Goal: Use online tool/utility: Use online tool/utility

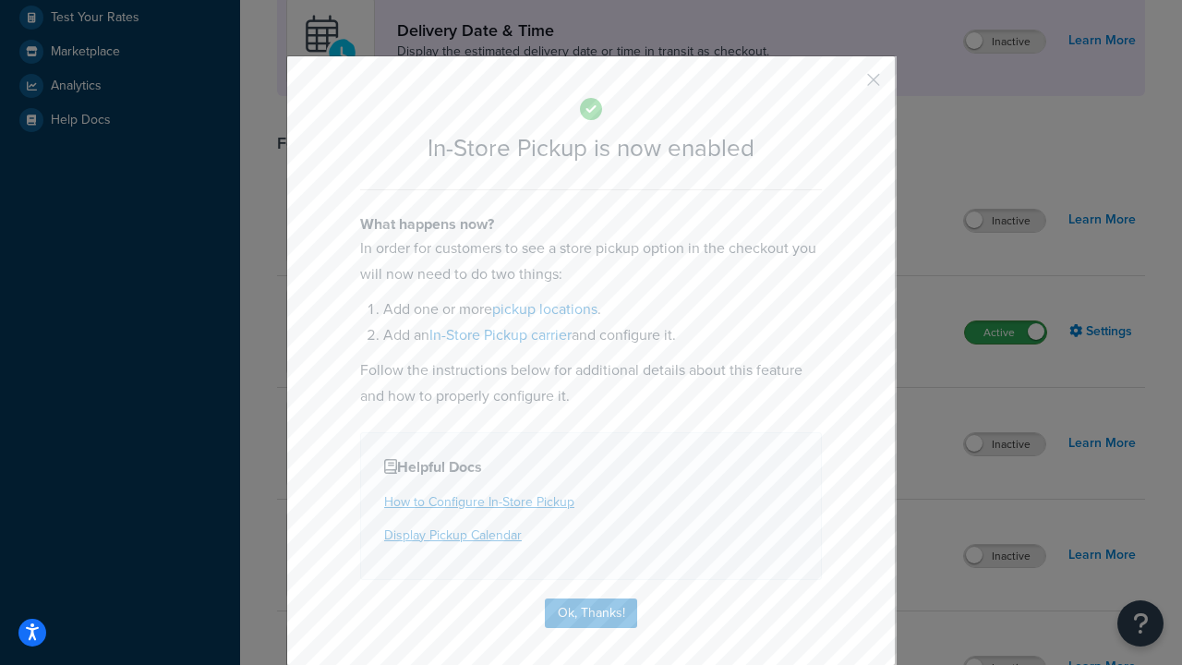
scroll to position [518, 0]
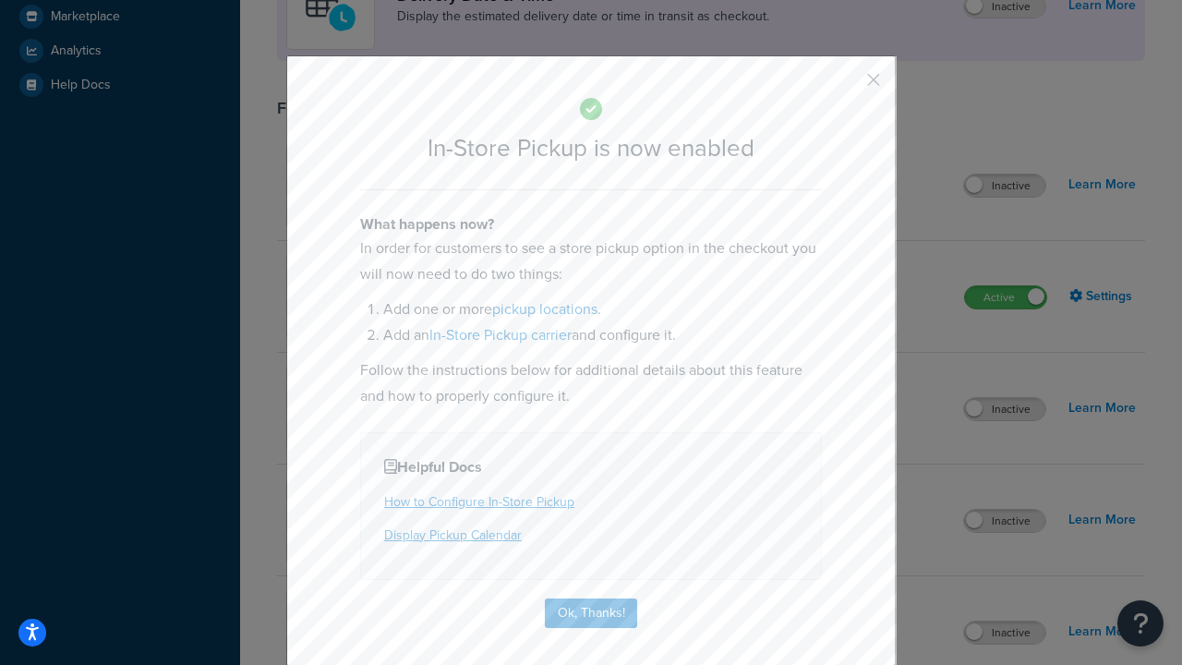
click at [846, 86] on button "button" at bounding box center [846, 86] width 5 height 5
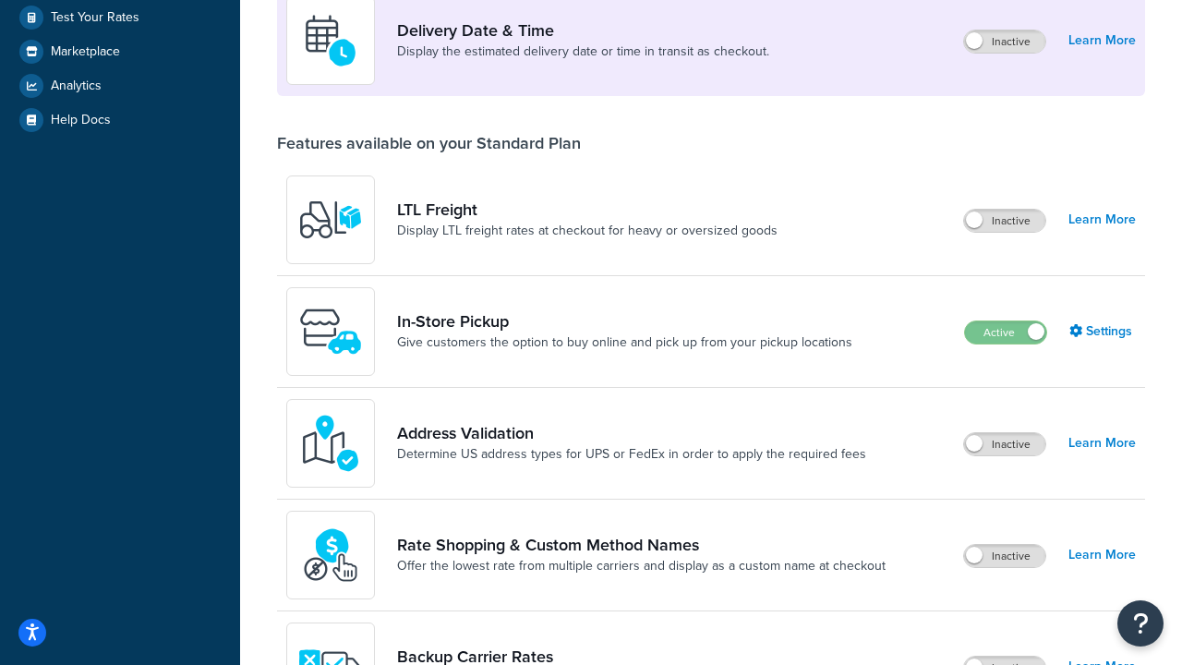
scroll to position [448, 0]
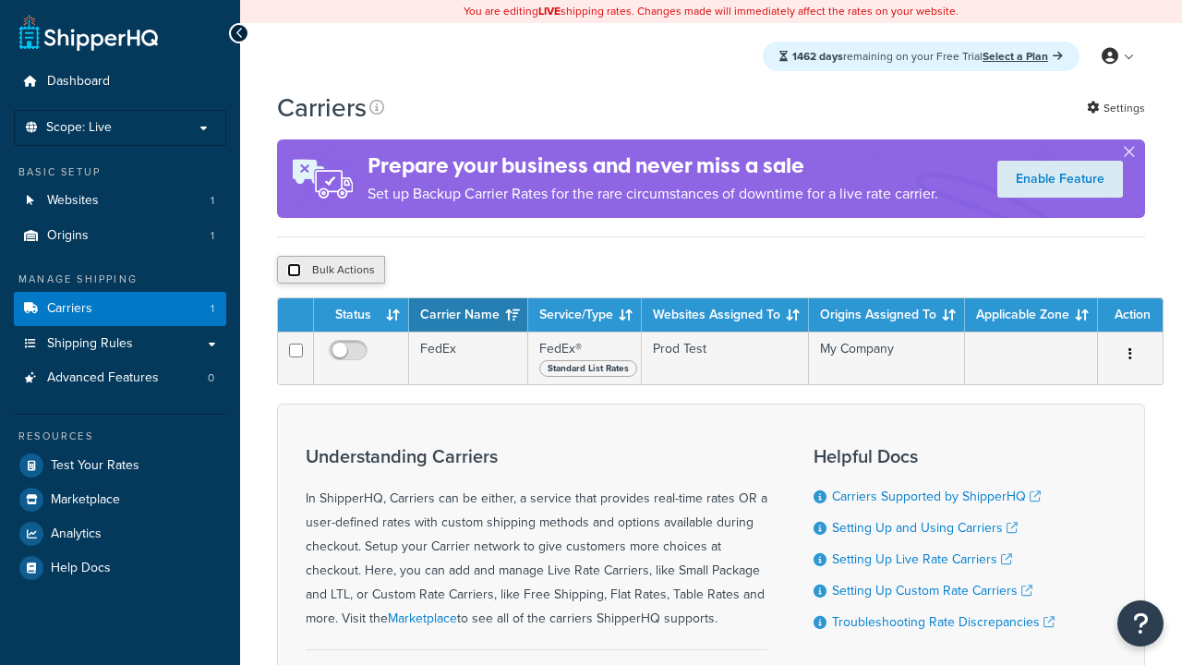
click at [294, 272] on input "checkbox" at bounding box center [294, 270] width 14 height 14
checkbox input "true"
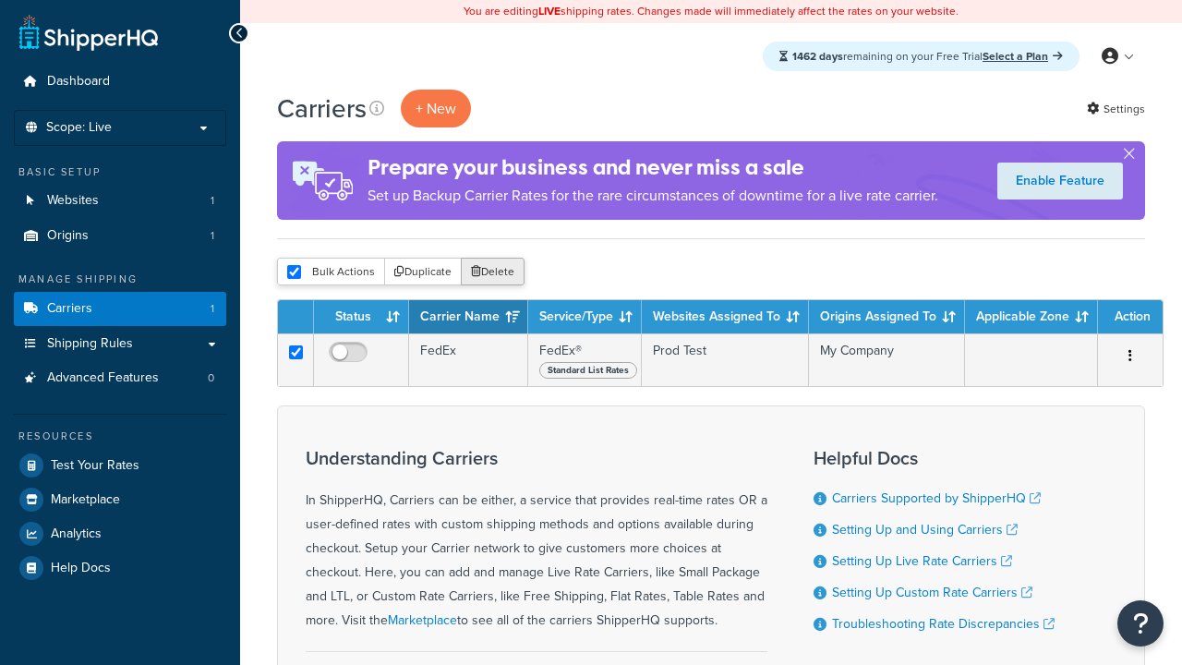
click at [497, 272] on button "Delete" at bounding box center [493, 272] width 64 height 28
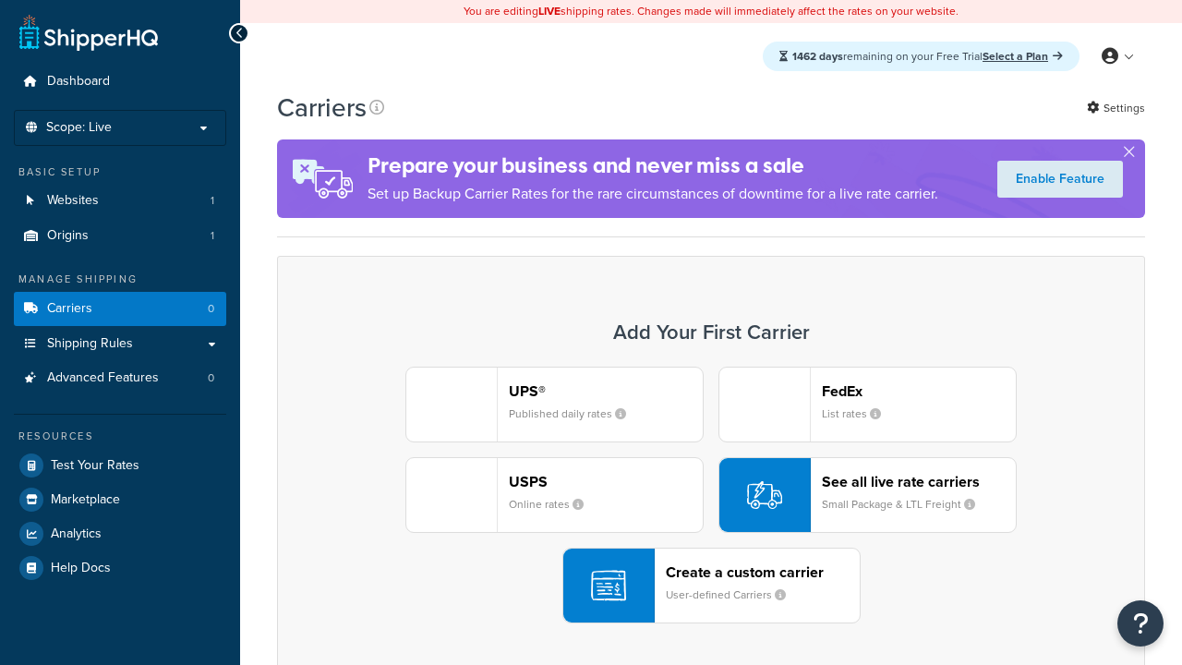
click at [554, 495] on div "USPS Online rates" at bounding box center [606, 495] width 194 height 44
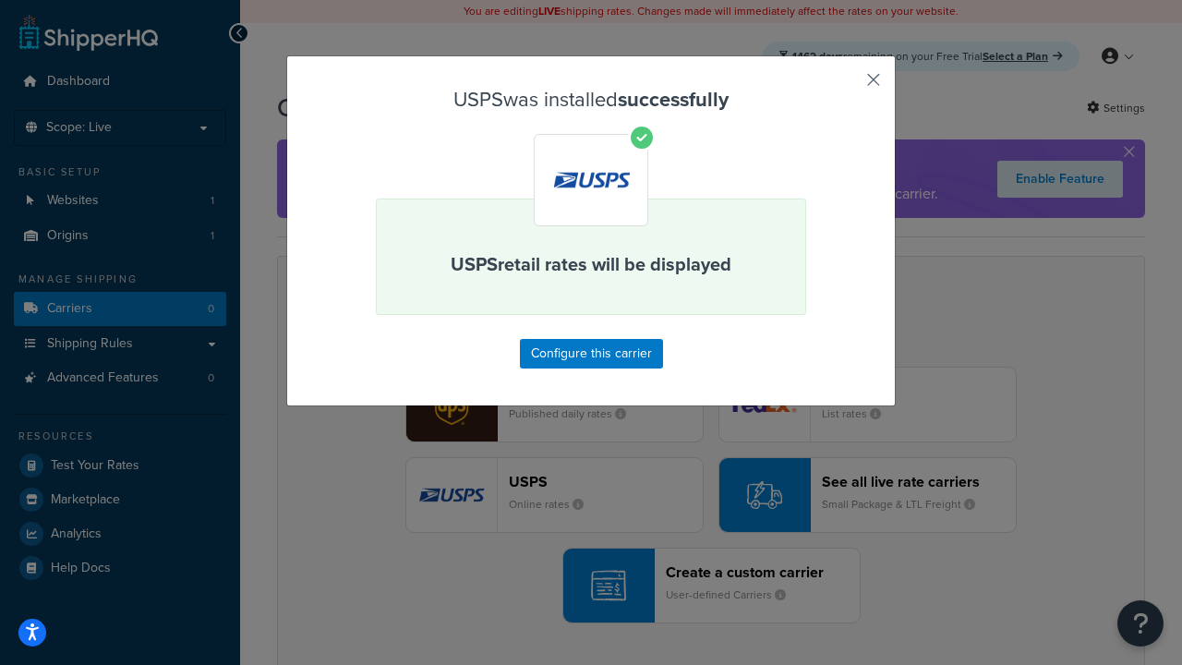
click at [846, 86] on button "button" at bounding box center [846, 86] width 5 height 5
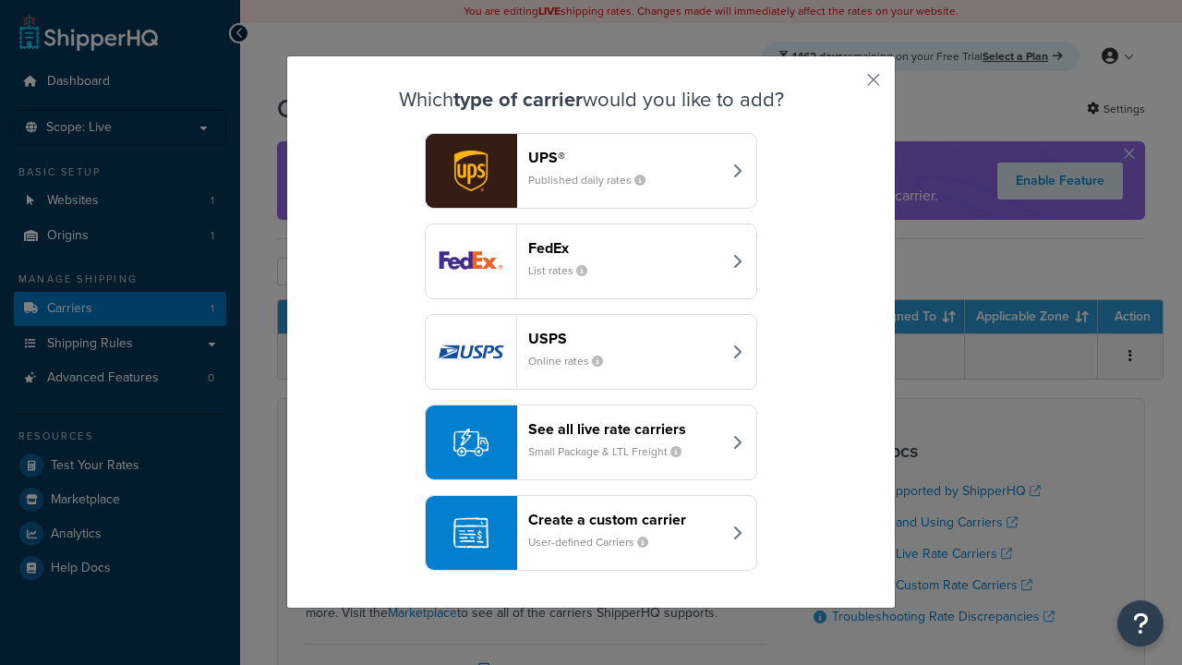
click at [591, 442] on div "See all live rate carriers Small Package & LTL Freight" at bounding box center [624, 442] width 193 height 44
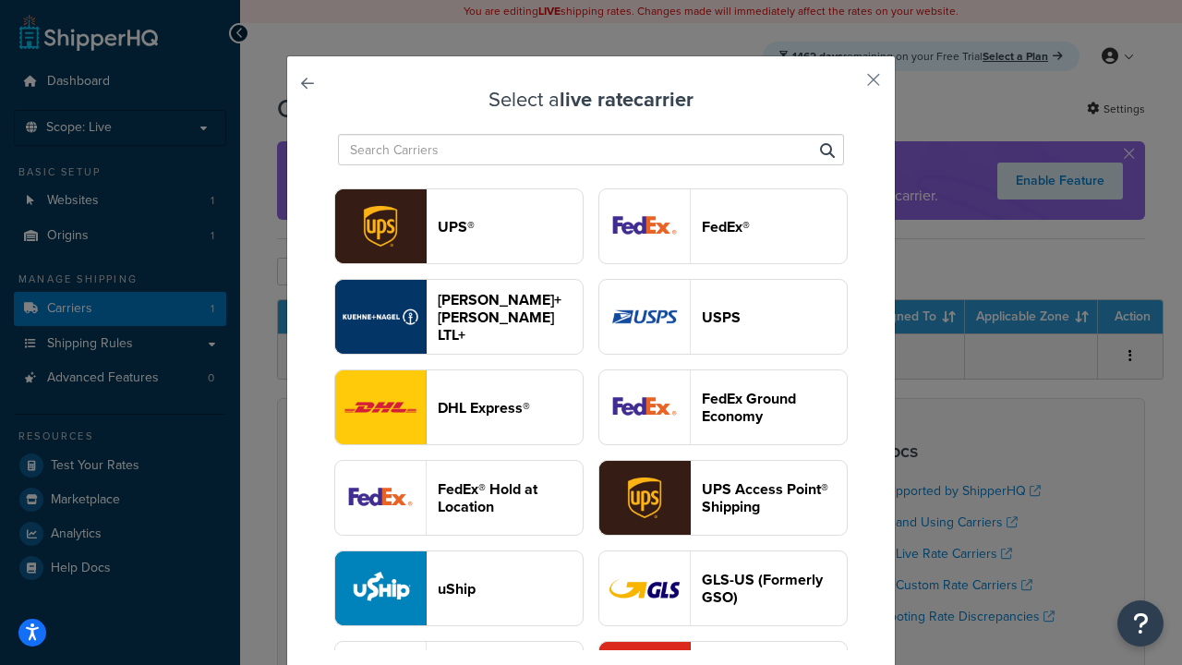
click at [510, 226] on header "UPS®" at bounding box center [510, 227] width 145 height 18
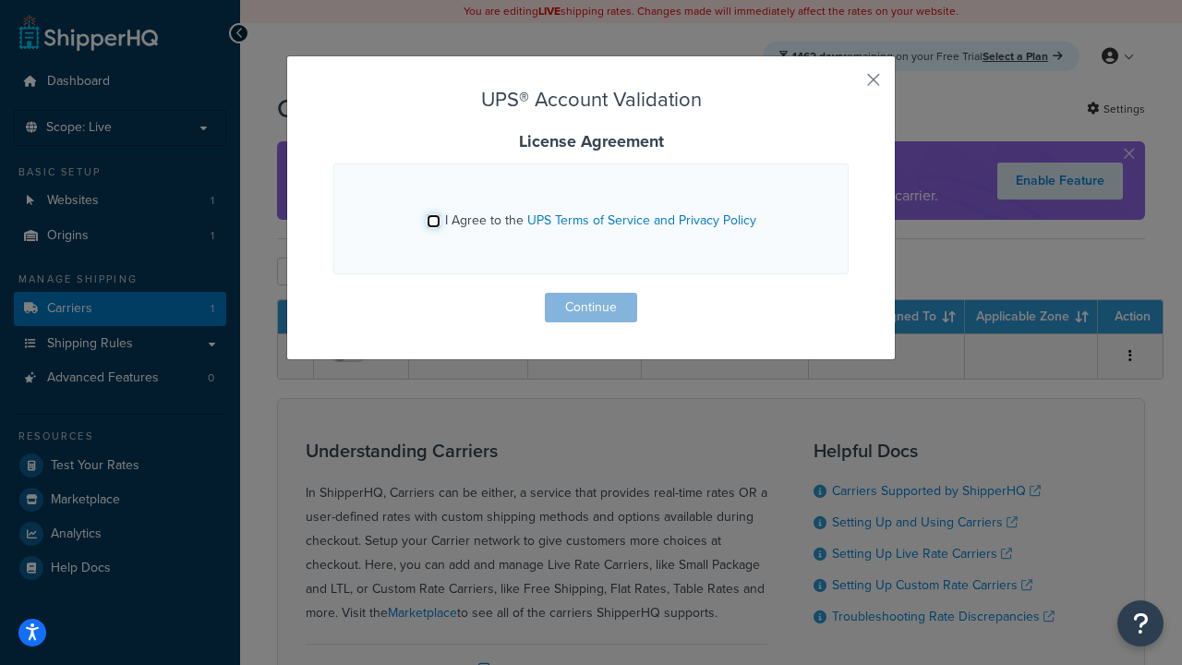
click at [433, 221] on input "I Agree to the UPS Terms of Service and Privacy Policy" at bounding box center [433, 221] width 14 height 14
checkbox input "true"
click at [591, 307] on button "Continue" at bounding box center [591, 308] width 92 height 30
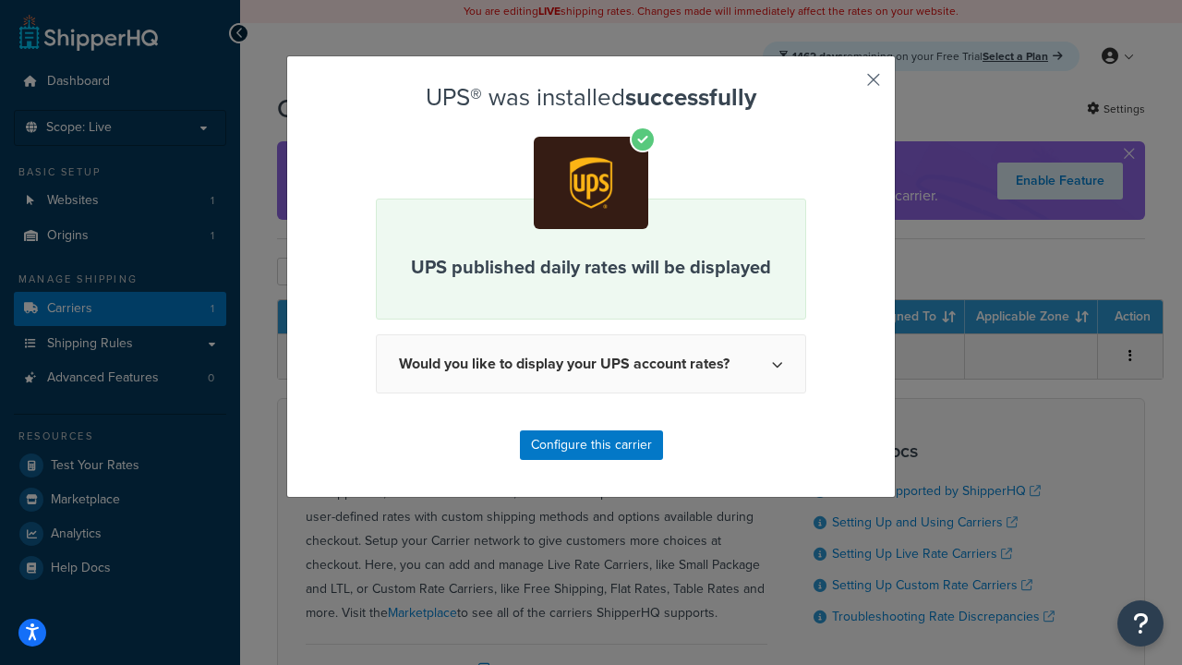
click at [846, 86] on button "button" at bounding box center [846, 86] width 5 height 5
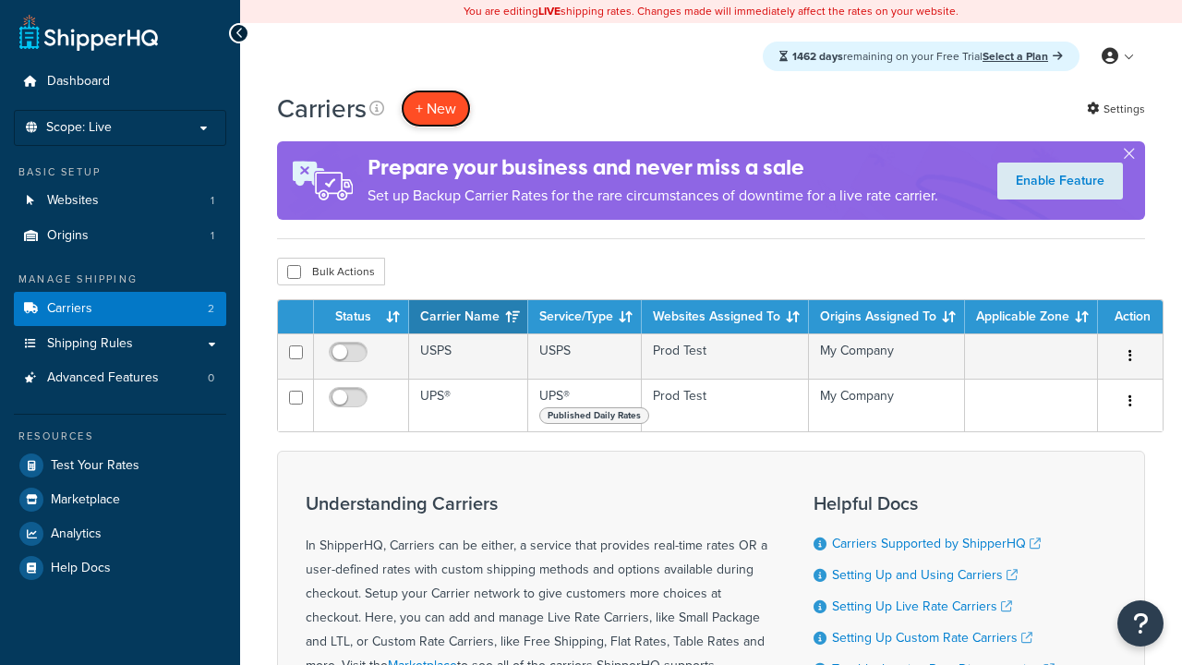
click at [436, 108] on button "+ New" at bounding box center [436, 109] width 70 height 38
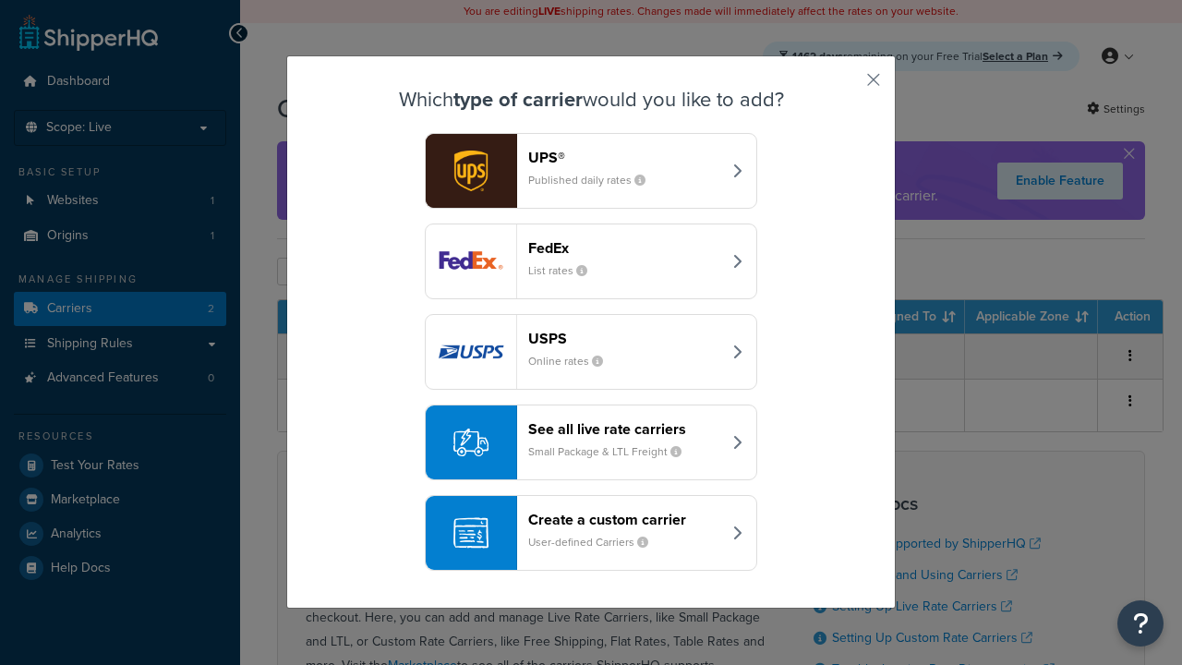
click at [624, 247] on header "FedEx" at bounding box center [624, 248] width 193 height 18
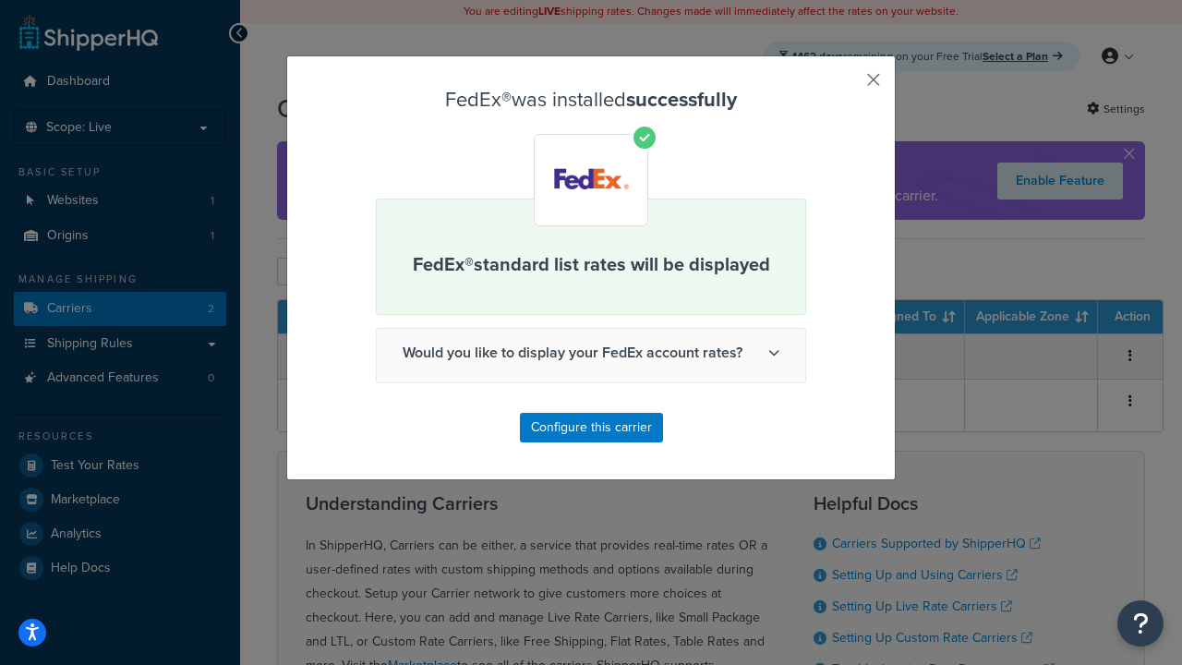
click at [846, 86] on button "button" at bounding box center [846, 86] width 5 height 5
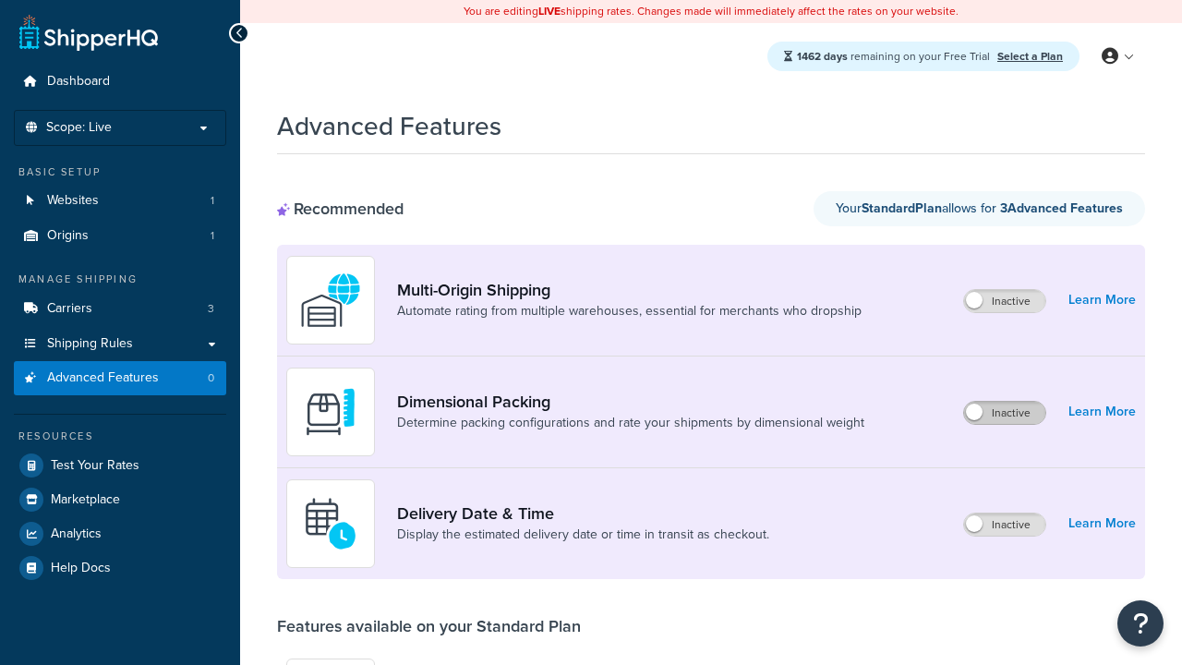
click at [1004, 413] on label "Inactive" at bounding box center [1004, 413] width 81 height 22
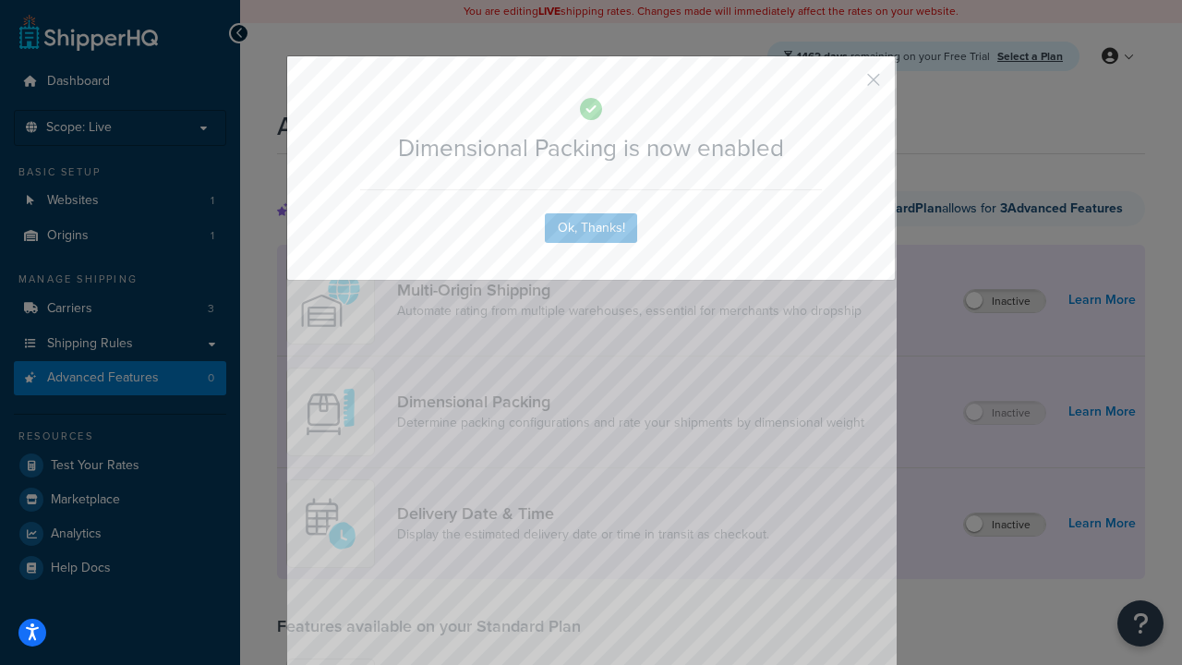
click at [846, 84] on button "button" at bounding box center [846, 86] width 5 height 5
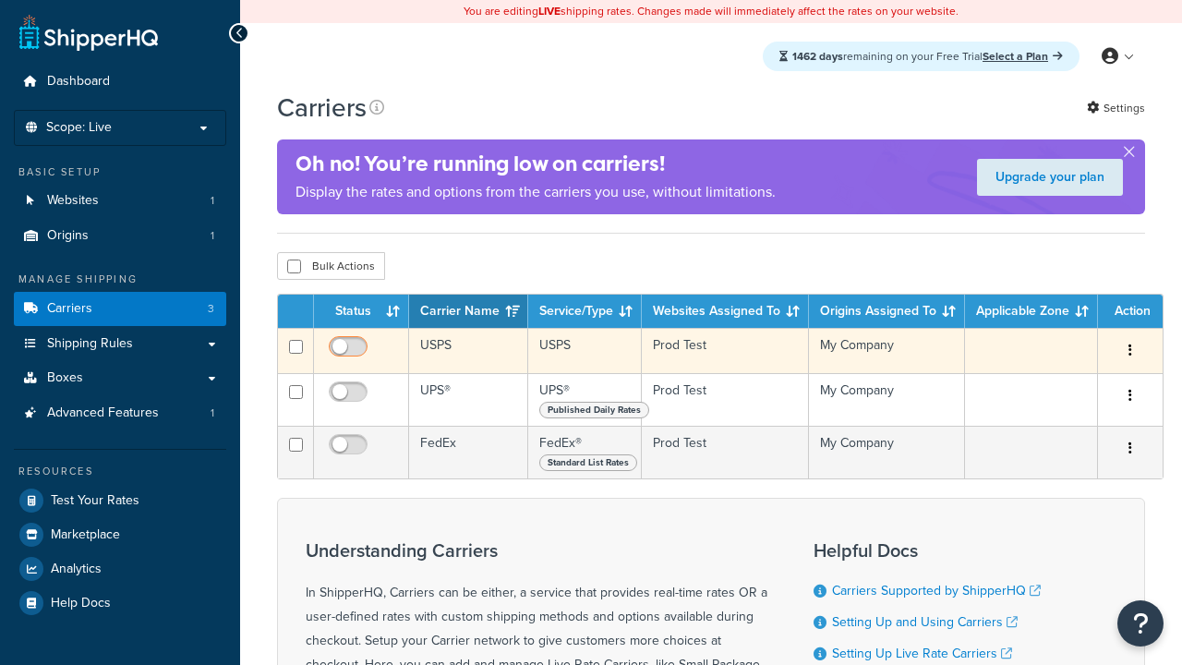
click at [350, 354] on input "checkbox" at bounding box center [350, 351] width 51 height 23
checkbox input "true"
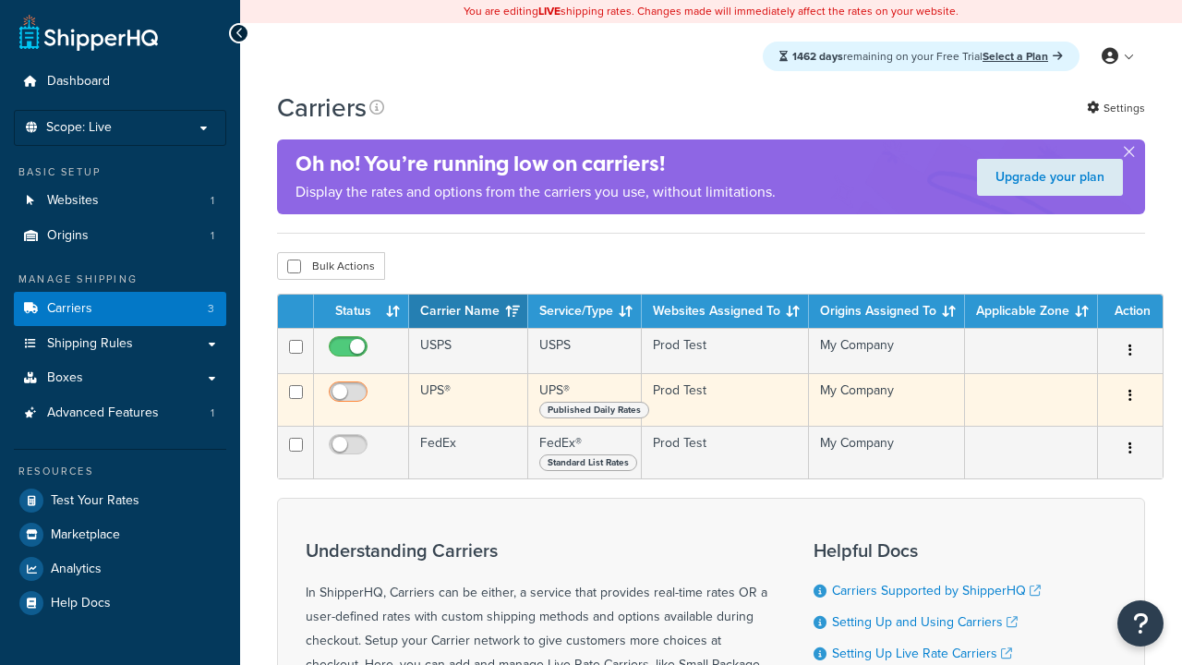
click at [350, 399] on input "checkbox" at bounding box center [350, 396] width 51 height 23
checkbox input "true"
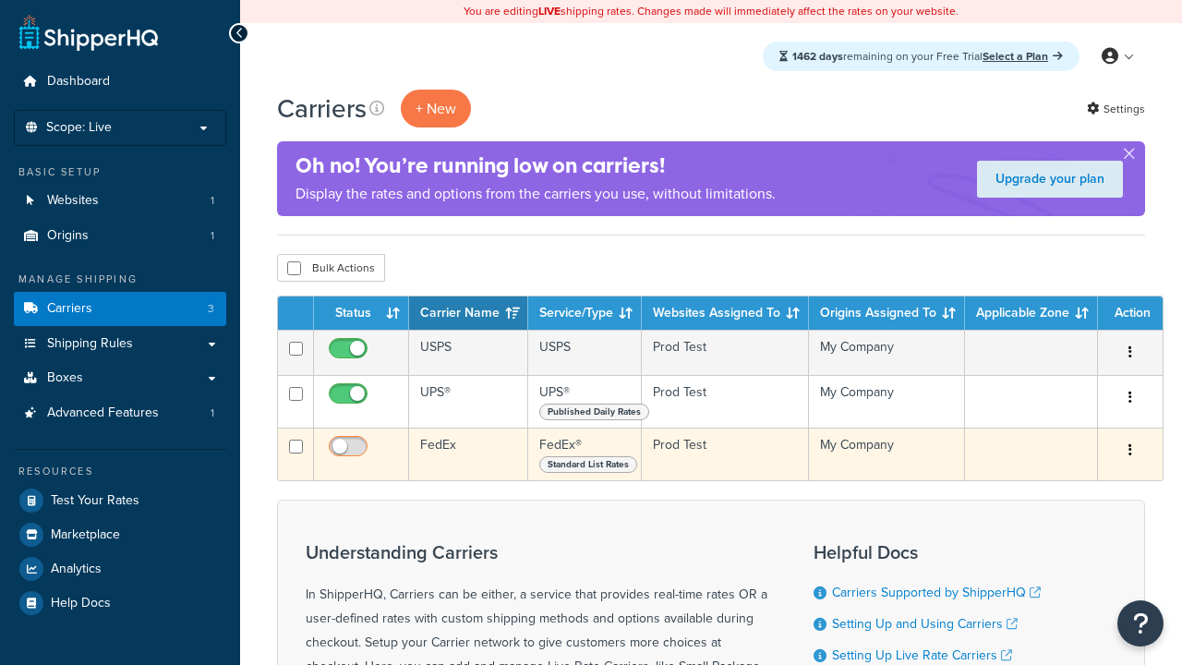
click at [350, 452] on input "checkbox" at bounding box center [350, 450] width 51 height 23
checkbox input "true"
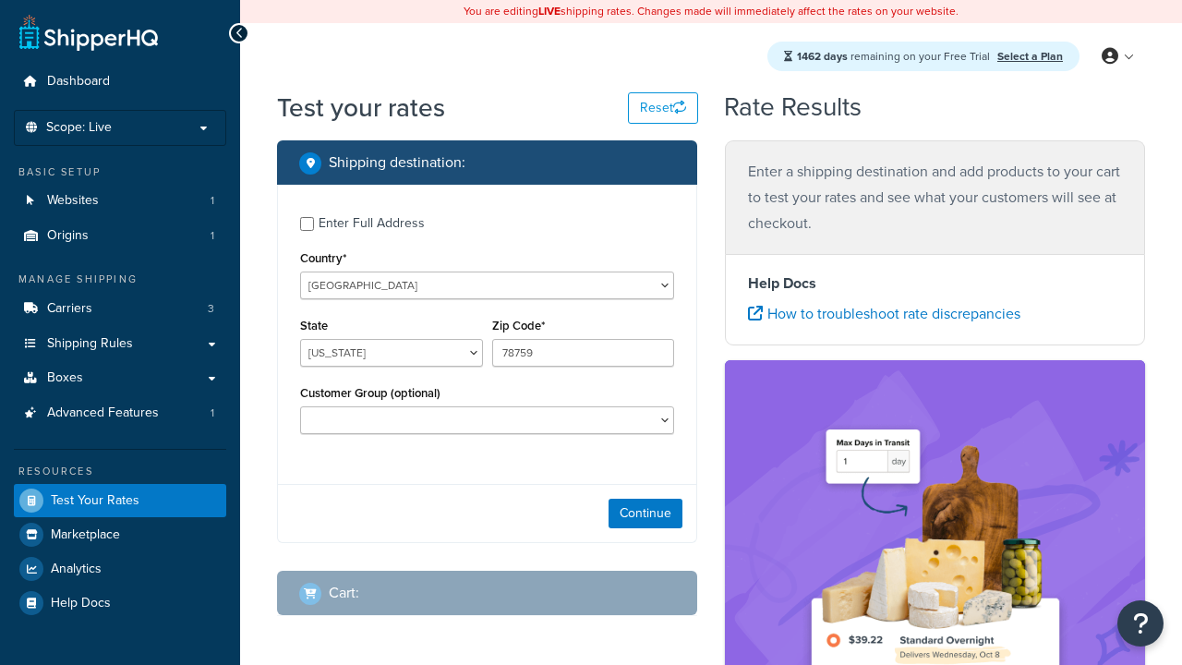
select select "[GEOGRAPHIC_DATA]"
click at [645, 515] on button "Continue" at bounding box center [645, 513] width 74 height 30
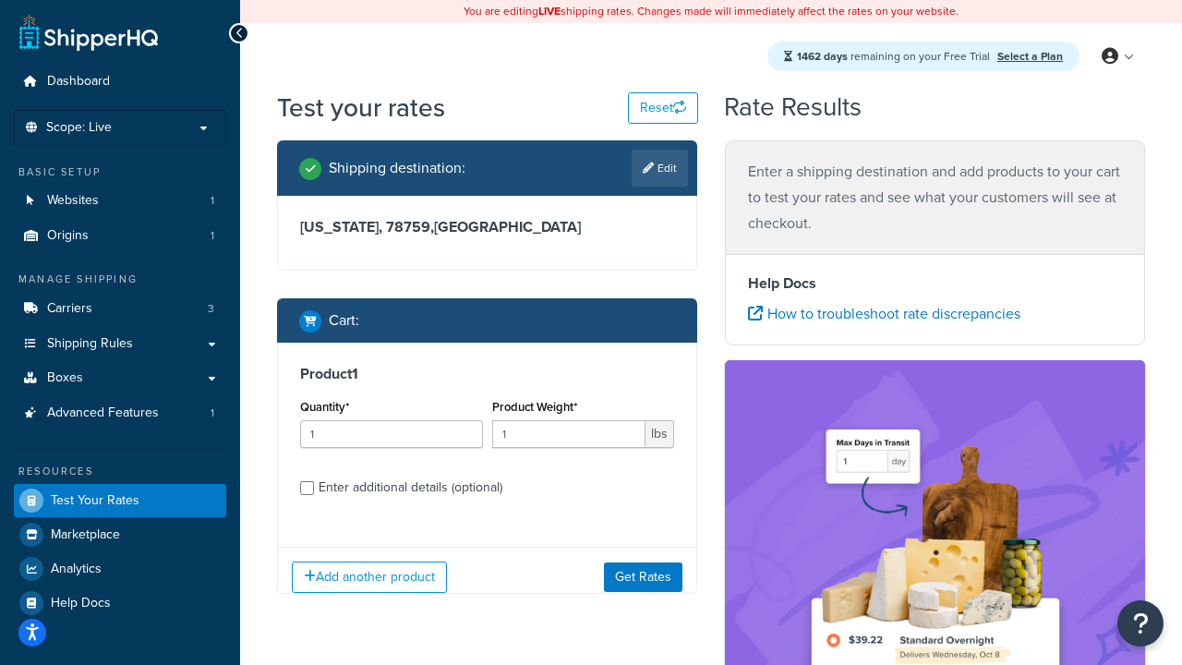
type input "78628"
type input "3"
type input "5"
click at [642, 576] on button "Get Rates" at bounding box center [643, 576] width 78 height 30
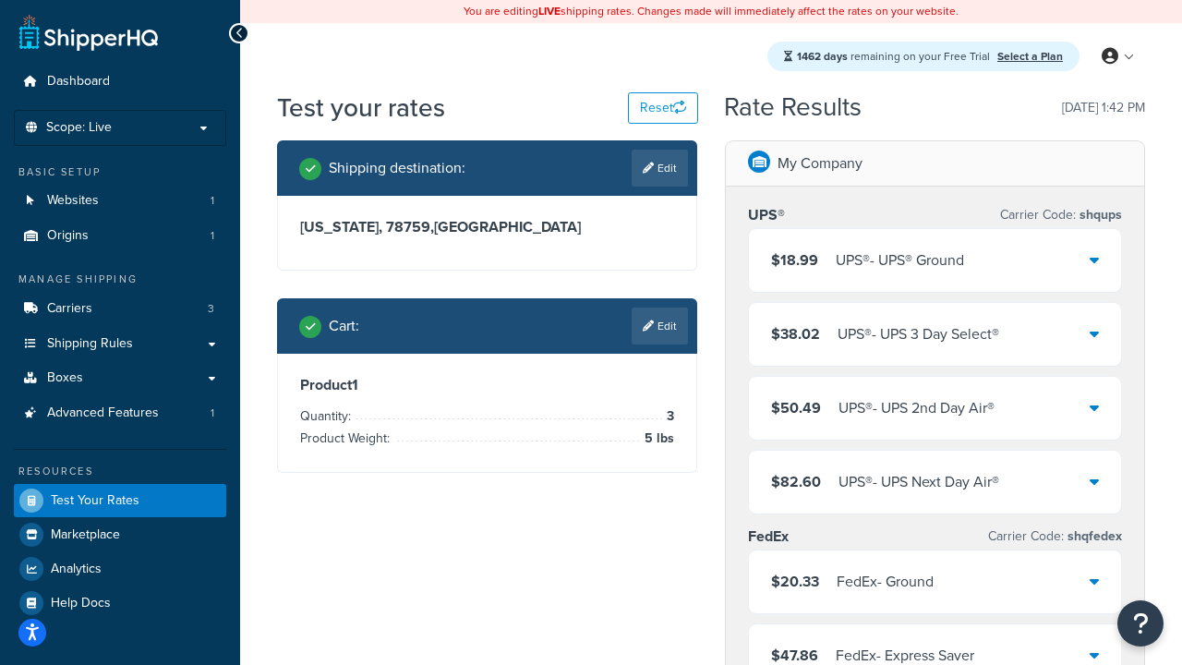
click at [934, 260] on div "UPS® - UPS® Ground" at bounding box center [899, 260] width 128 height 26
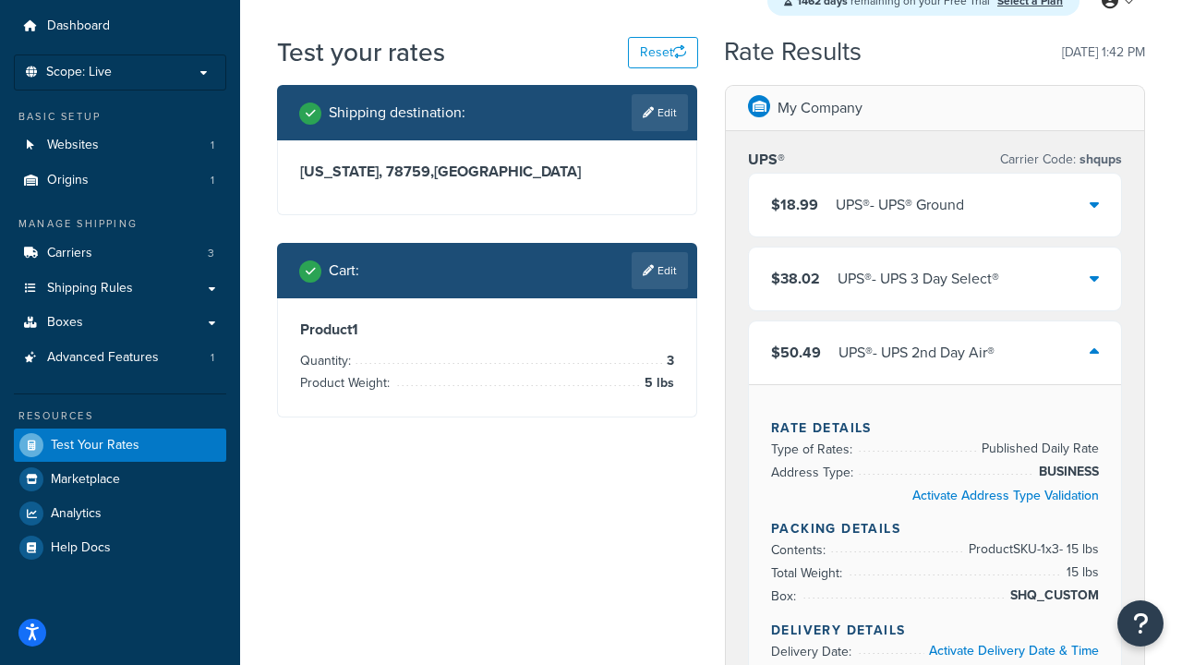
scroll to position [430, 0]
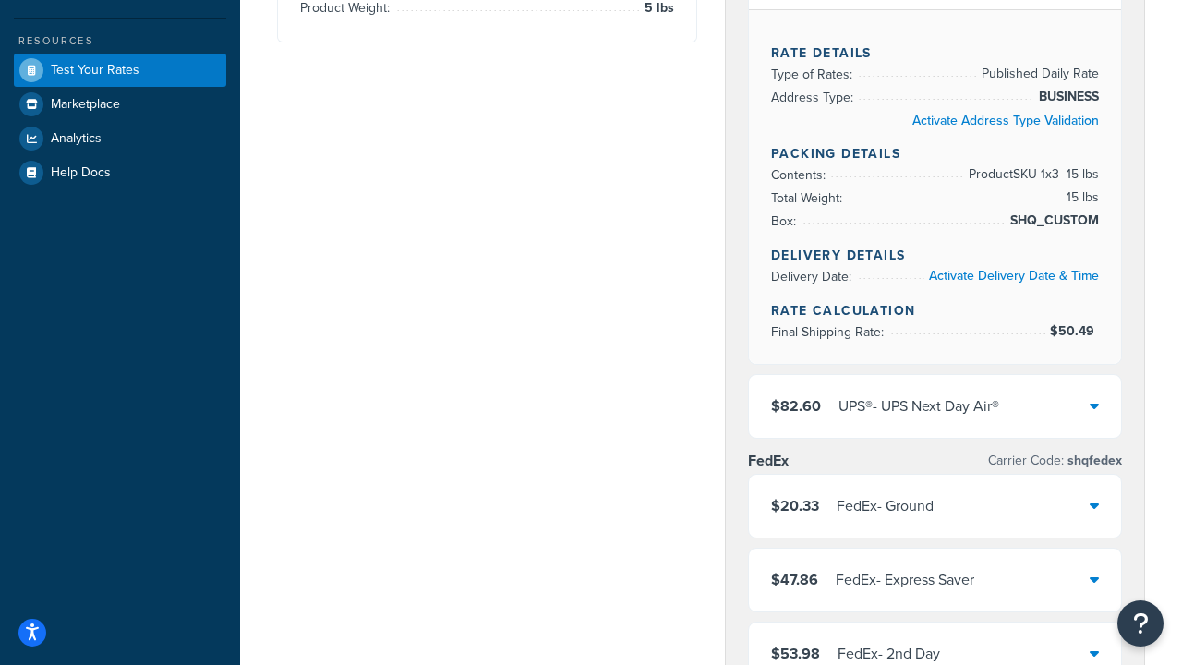
click at [934, 406] on div "UPS® - UPS Next Day Air®" at bounding box center [918, 406] width 161 height 26
click at [933, 506] on div "FedEx - Ground" at bounding box center [884, 506] width 97 height 26
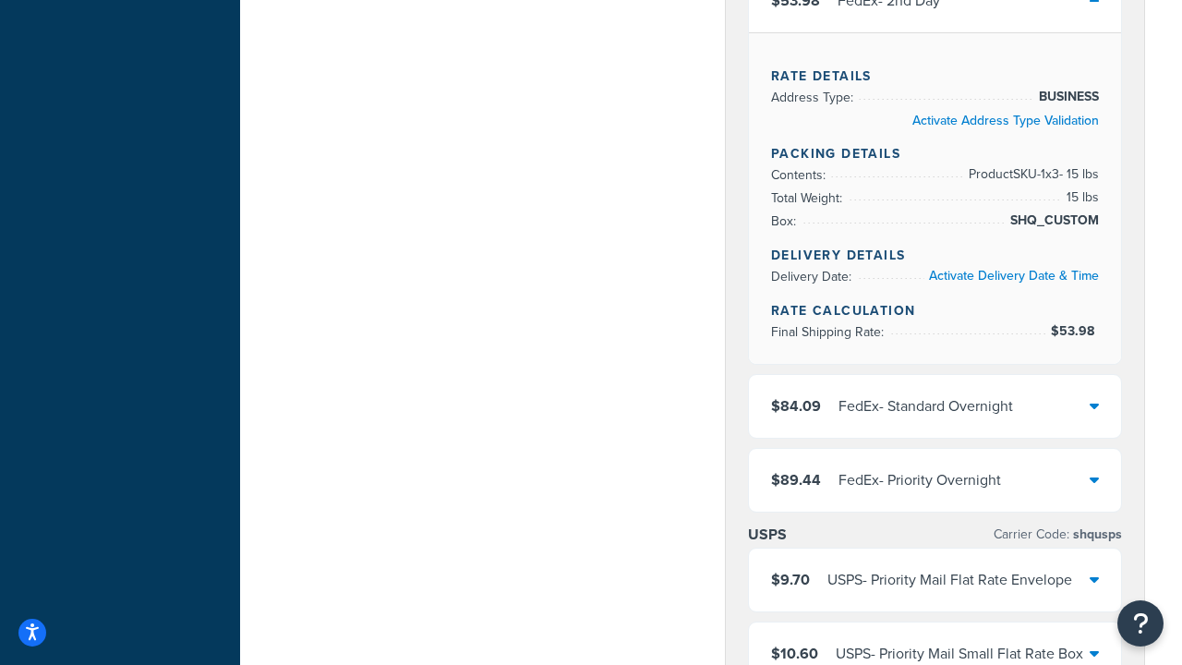
click at [934, 419] on div "FedEx - Standard Overnight" at bounding box center [925, 406] width 174 height 26
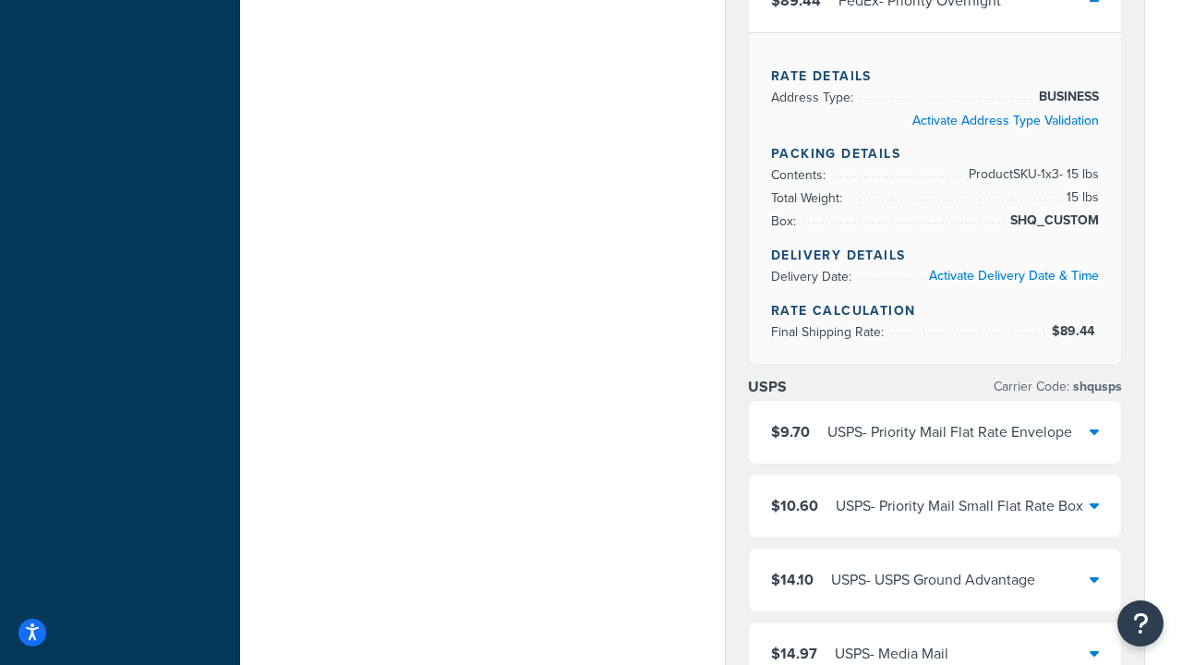
click at [934, 432] on div "USPS - Priority Mail Flat Rate Envelope" at bounding box center [949, 432] width 245 height 26
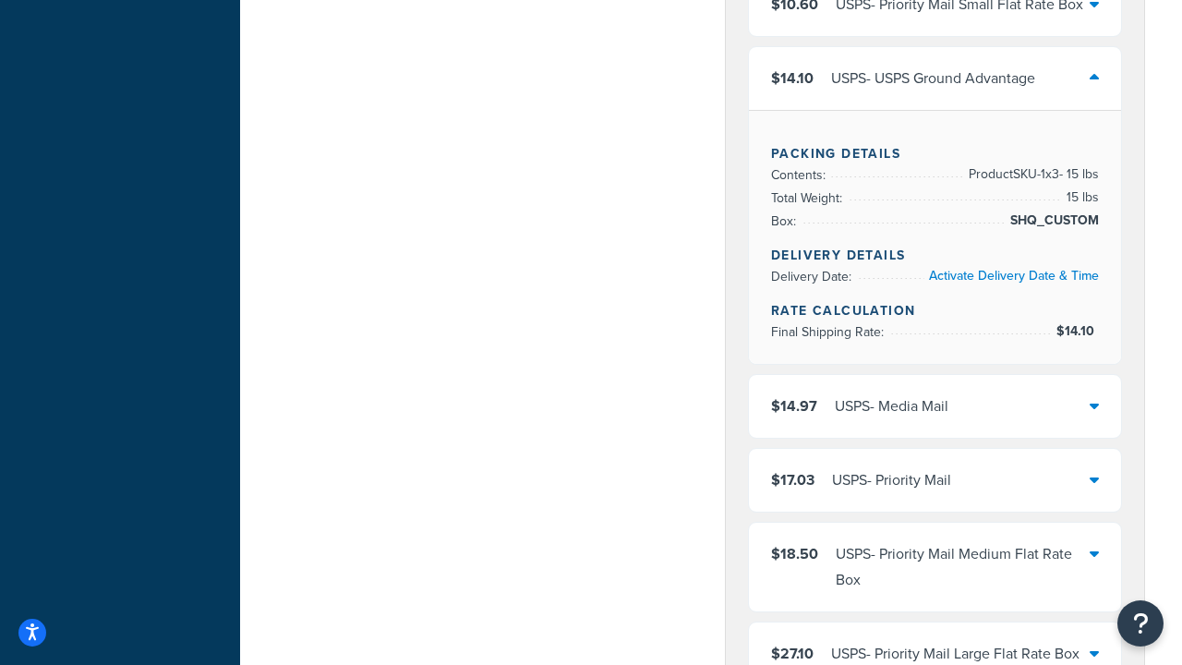
click at [934, 406] on div "USPS - Media Mail" at bounding box center [892, 406] width 114 height 26
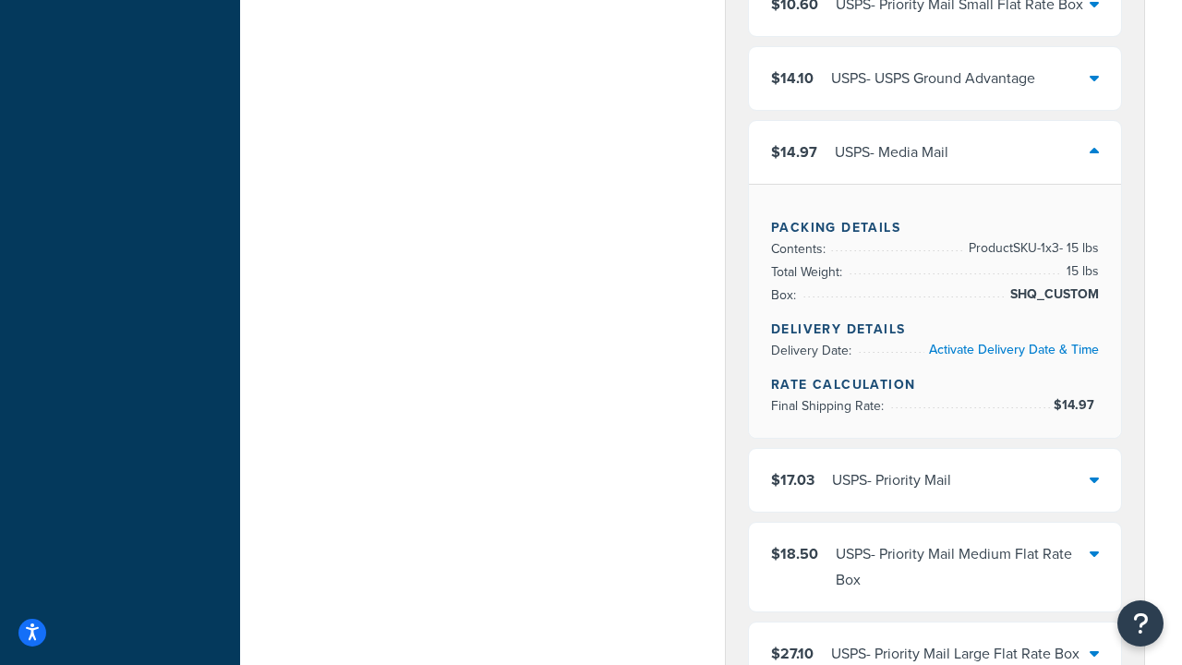
click at [934, 480] on div "USPS - Priority Mail" at bounding box center [891, 480] width 119 height 26
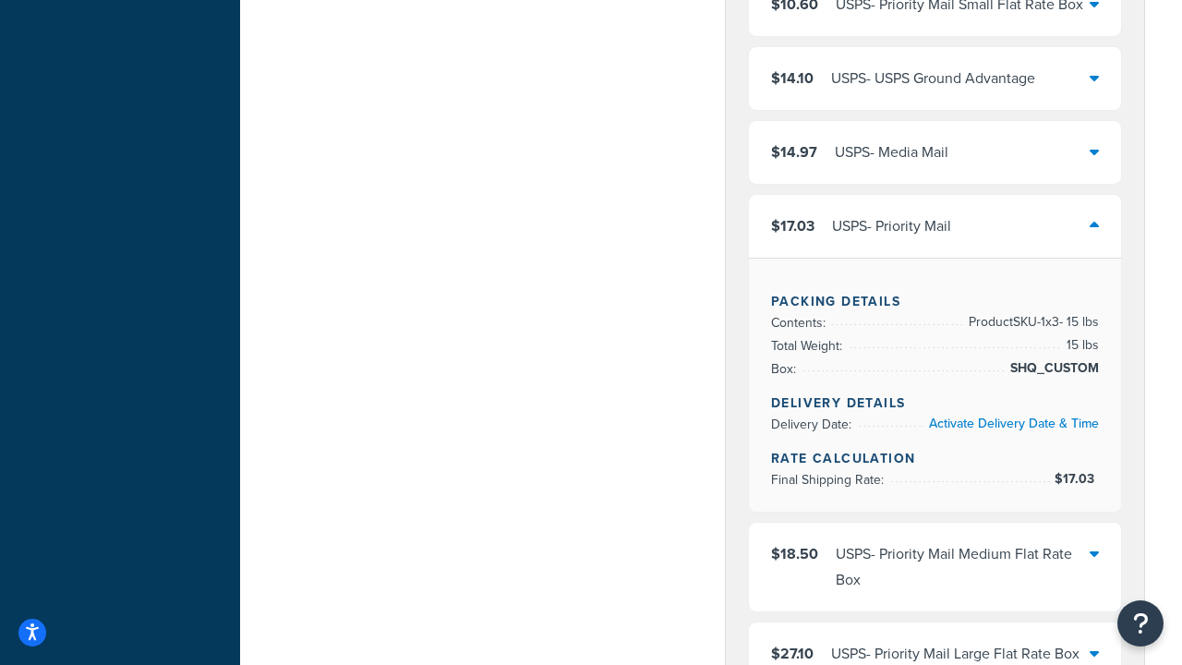
click at [934, 593] on div "USPS - Priority Mail Medium Flat Rate Box" at bounding box center [962, 567] width 254 height 52
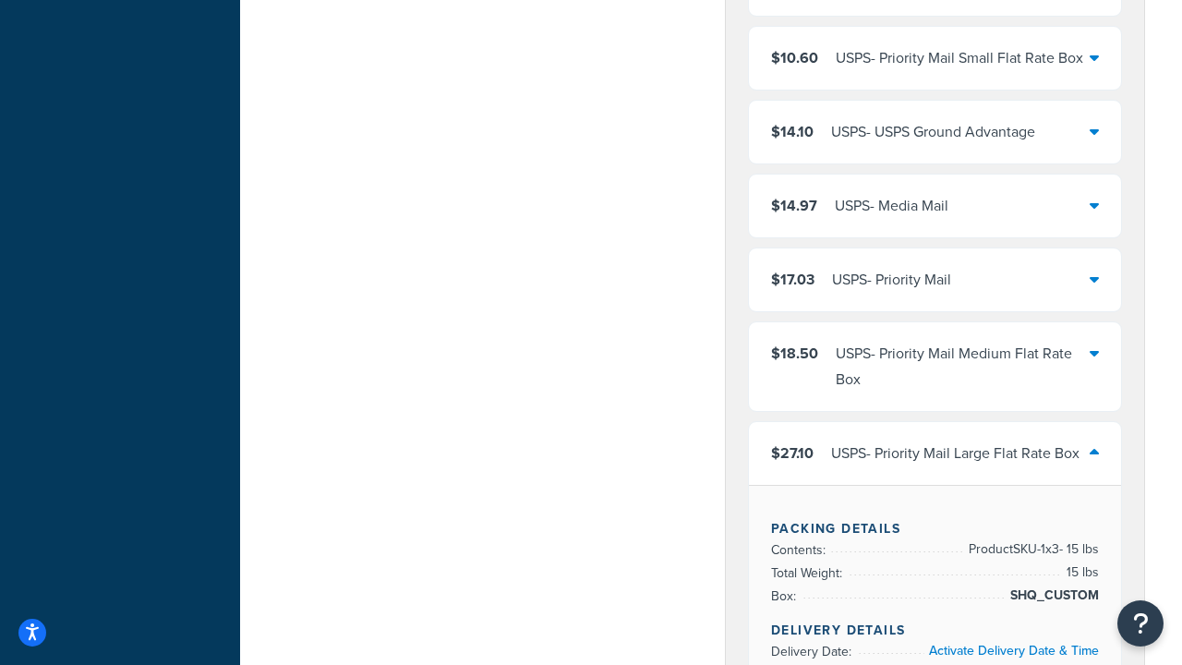
scroll to position [2053, 0]
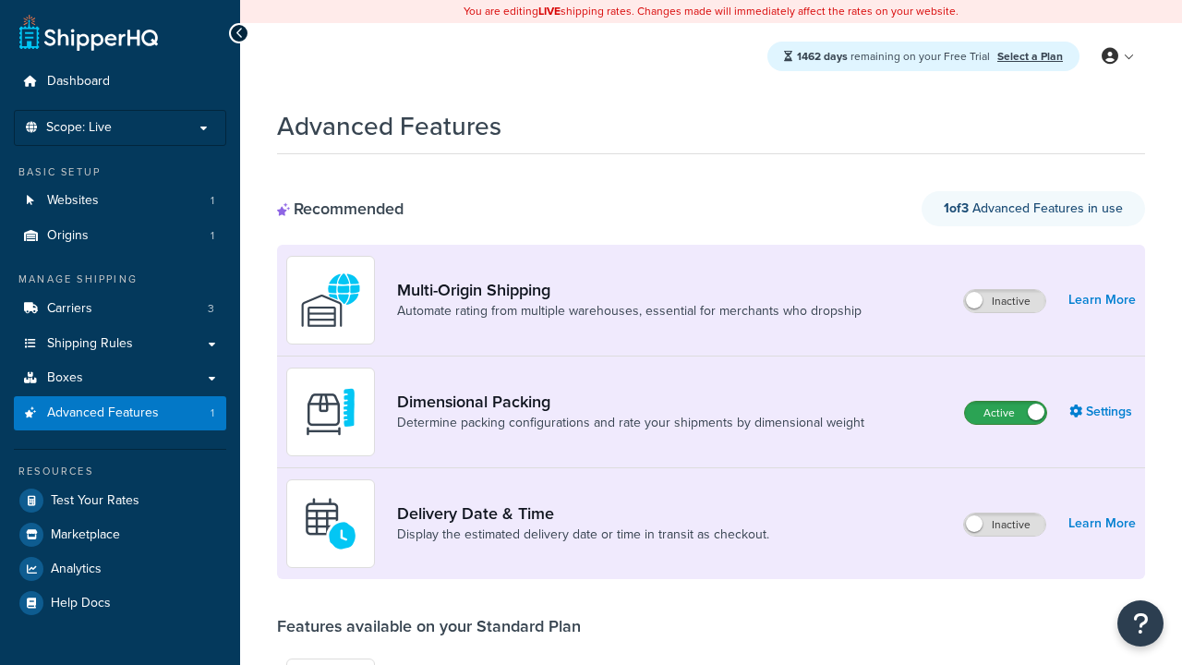
click at [1005, 413] on label "Active" at bounding box center [1005, 413] width 81 height 22
